Goal: Navigation & Orientation: Find specific page/section

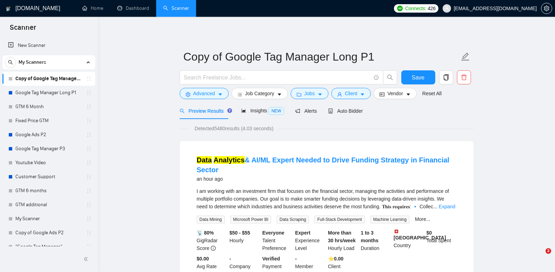
click at [71, 87] on link "Google Tag Manager Long P1" at bounding box center [48, 93] width 67 height 14
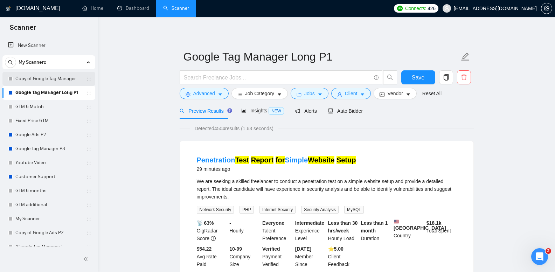
click at [61, 82] on link "Copy of Google Tag Manager Long P1" at bounding box center [48, 79] width 67 height 14
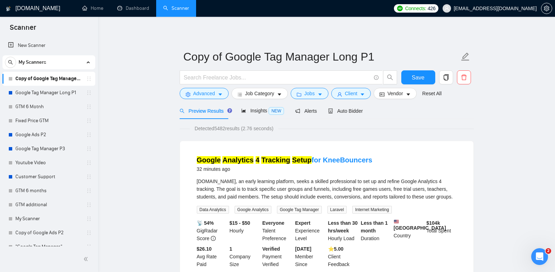
click at [67, 91] on link "Google Tag Manager Long P1" at bounding box center [48, 93] width 67 height 14
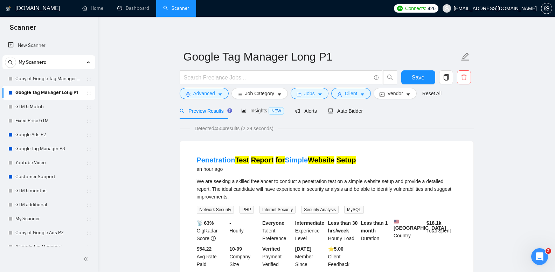
click at [37, 103] on link "GTM 6 Motnh" at bounding box center [48, 107] width 67 height 14
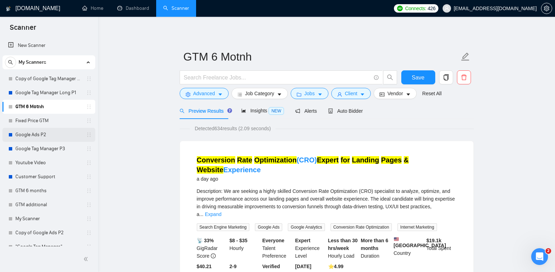
click at [48, 137] on link "Google Ads P2" at bounding box center [48, 135] width 67 height 14
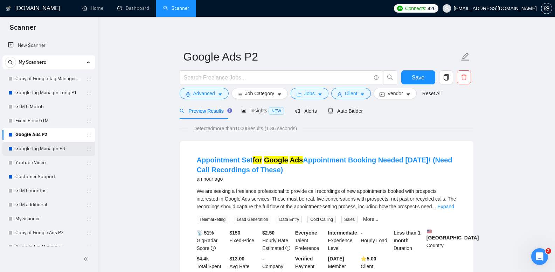
click at [53, 149] on link "Google Tag Manager P3" at bounding box center [48, 149] width 67 height 14
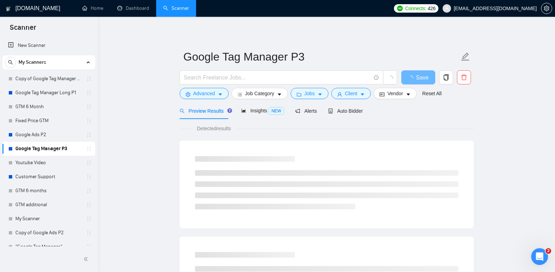
drag, startPoint x: 281, startPoint y: 26, endPoint x: 286, endPoint y: 25, distance: 4.8
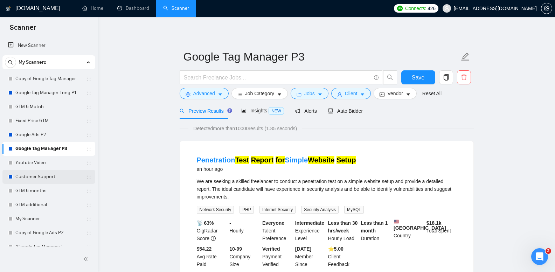
click at [42, 179] on link "Customer Support" at bounding box center [48, 177] width 67 height 14
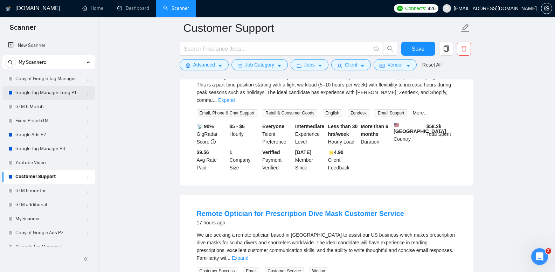
click at [65, 91] on link "Google Tag Manager Long P1" at bounding box center [48, 93] width 67 height 14
